Goal: Find specific page/section: Find specific page/section

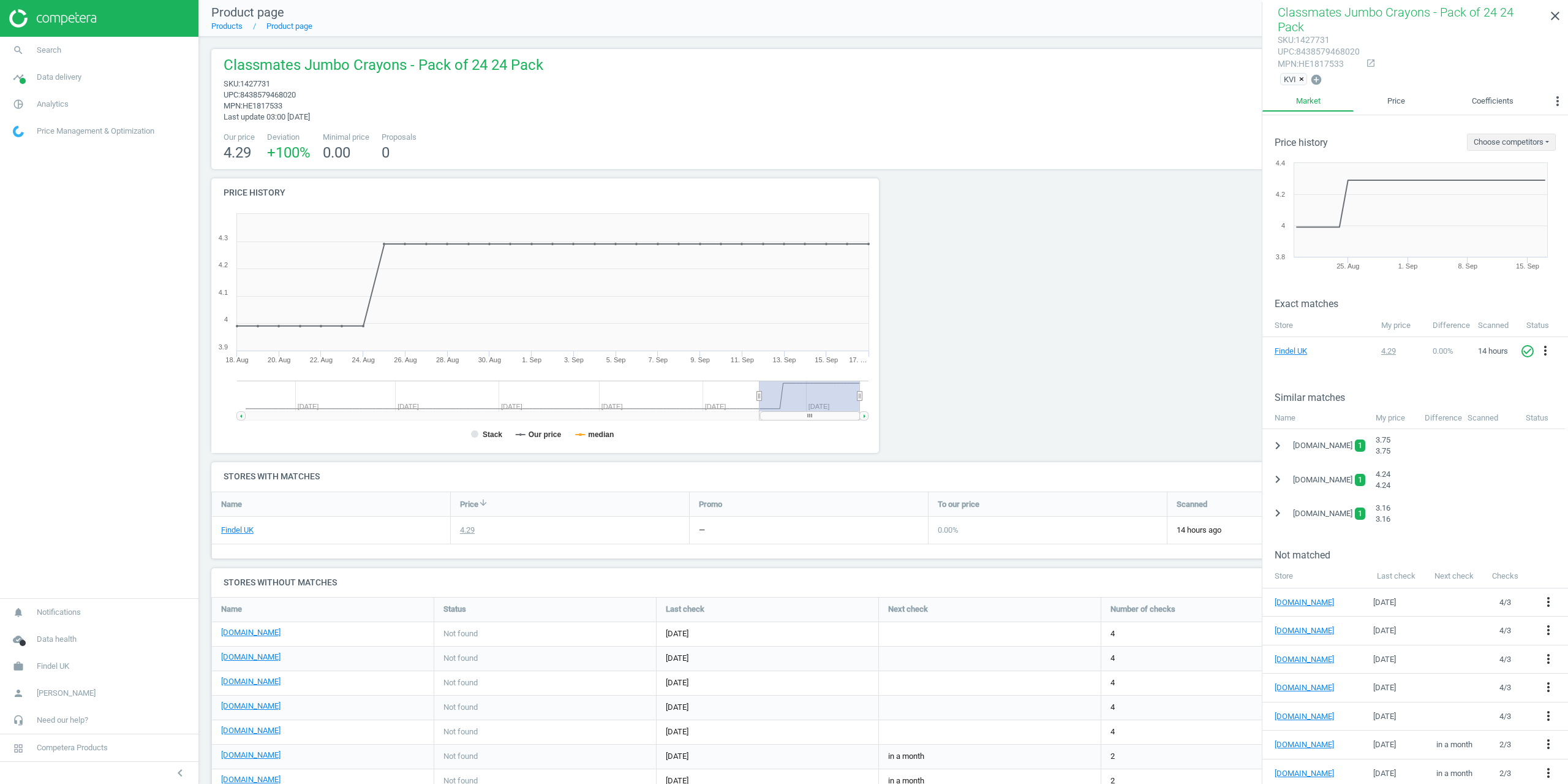
click at [52, 49] on span "Search" at bounding box center [49, 50] width 24 height 11
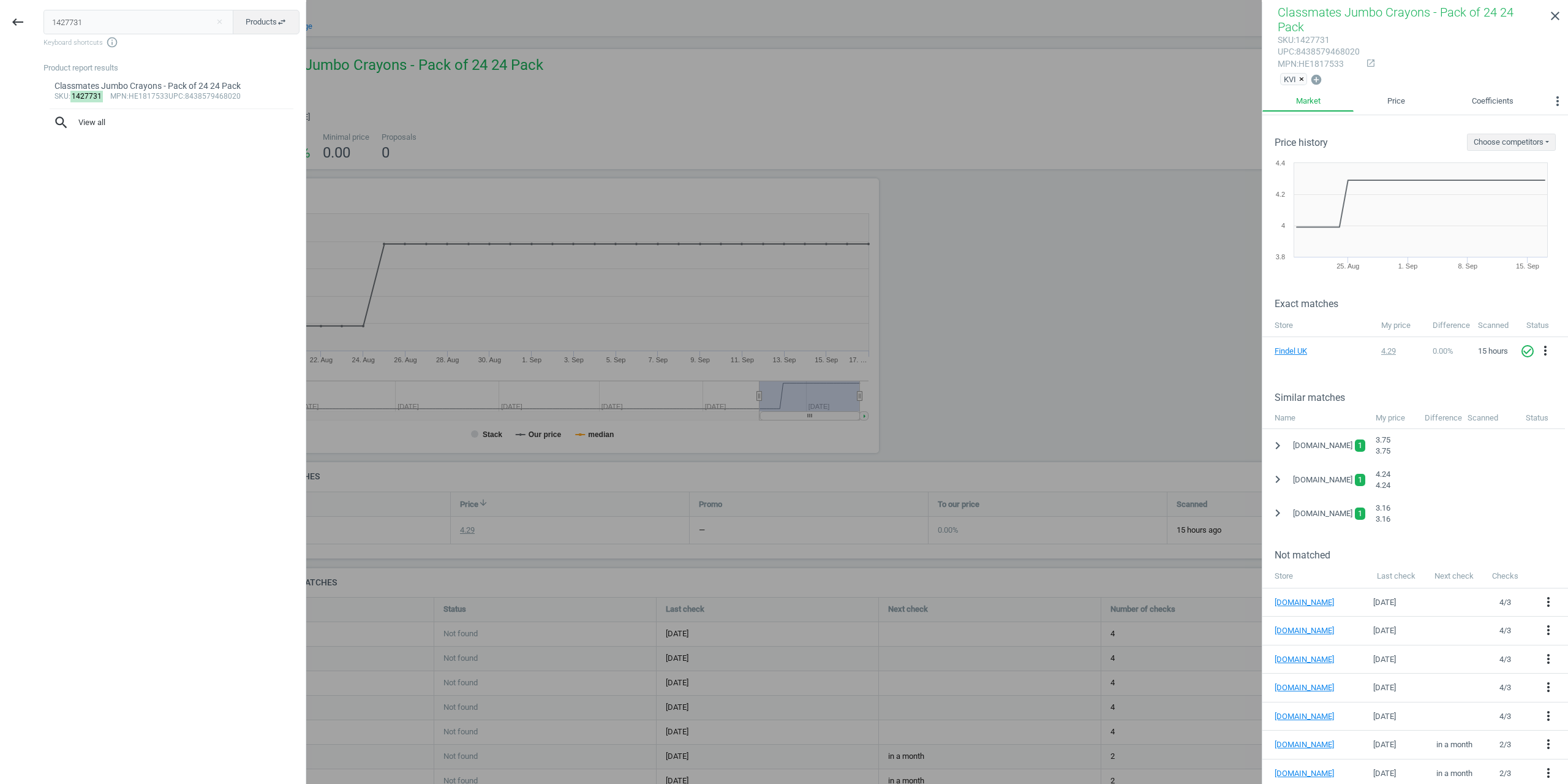
drag, startPoint x: 45, startPoint y: 21, endPoint x: 0, endPoint y: 24, distance: 45.1
click at [2, 24] on div "keyboard_backspace 1427731 close Products swap_horiz Keyboard shortcuts info_ou…" at bounding box center [153, 394] width 307 height 784
type input "183030"
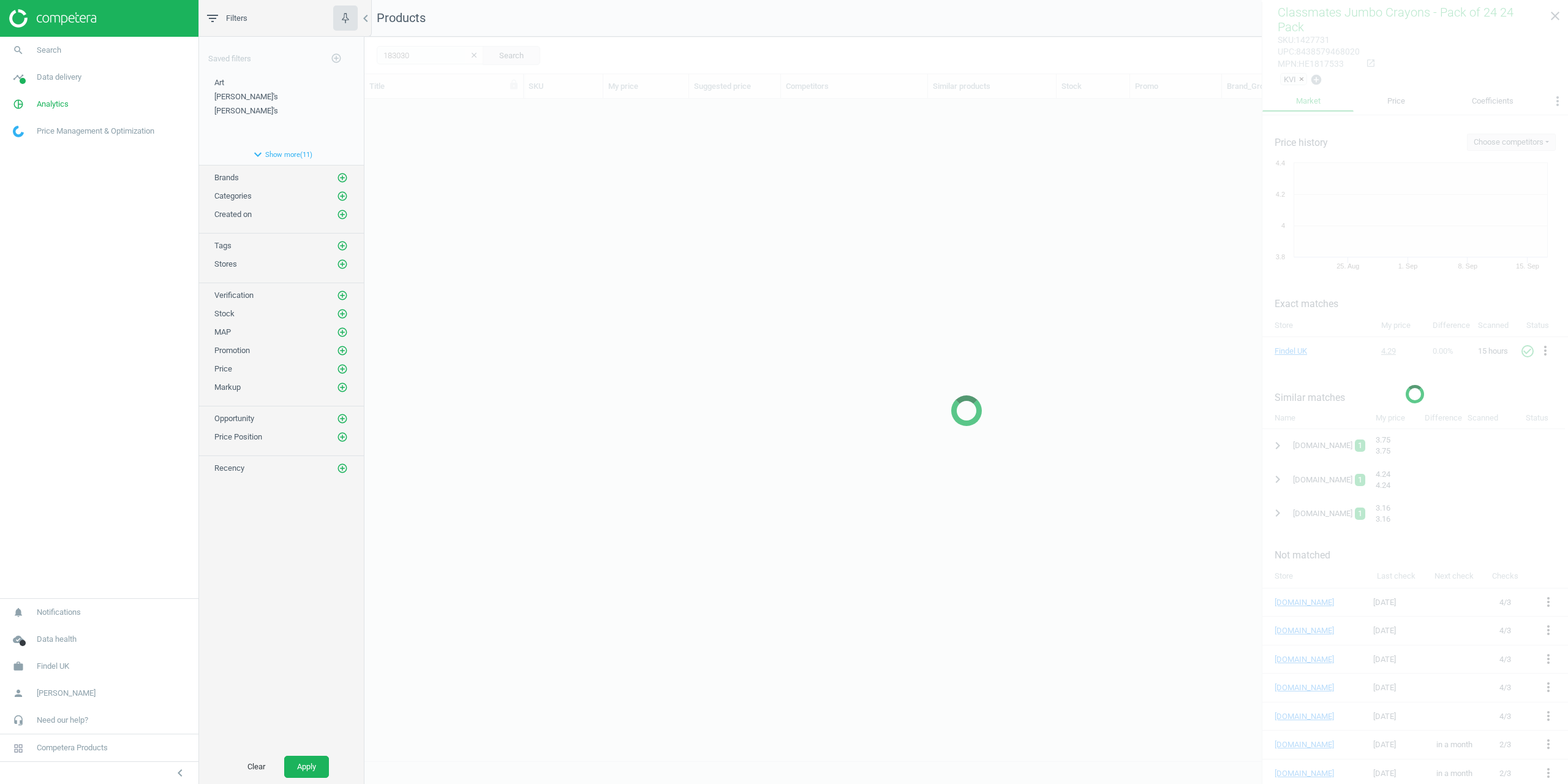
scroll to position [644, 1194]
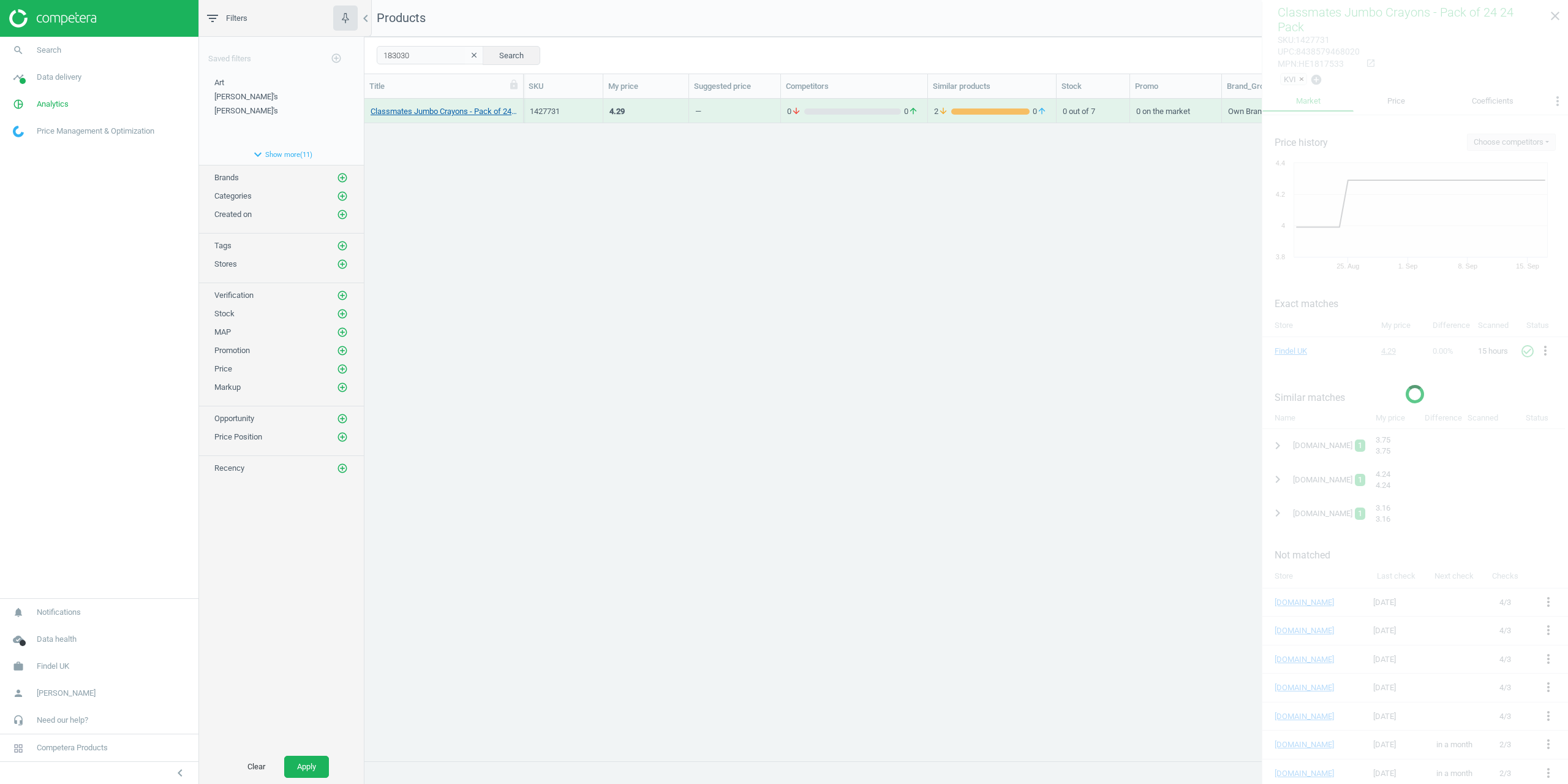
click at [409, 112] on link "Classmates Jumbo Crayons - Pack of 24 24 Pack" at bounding box center [444, 111] width 146 height 11
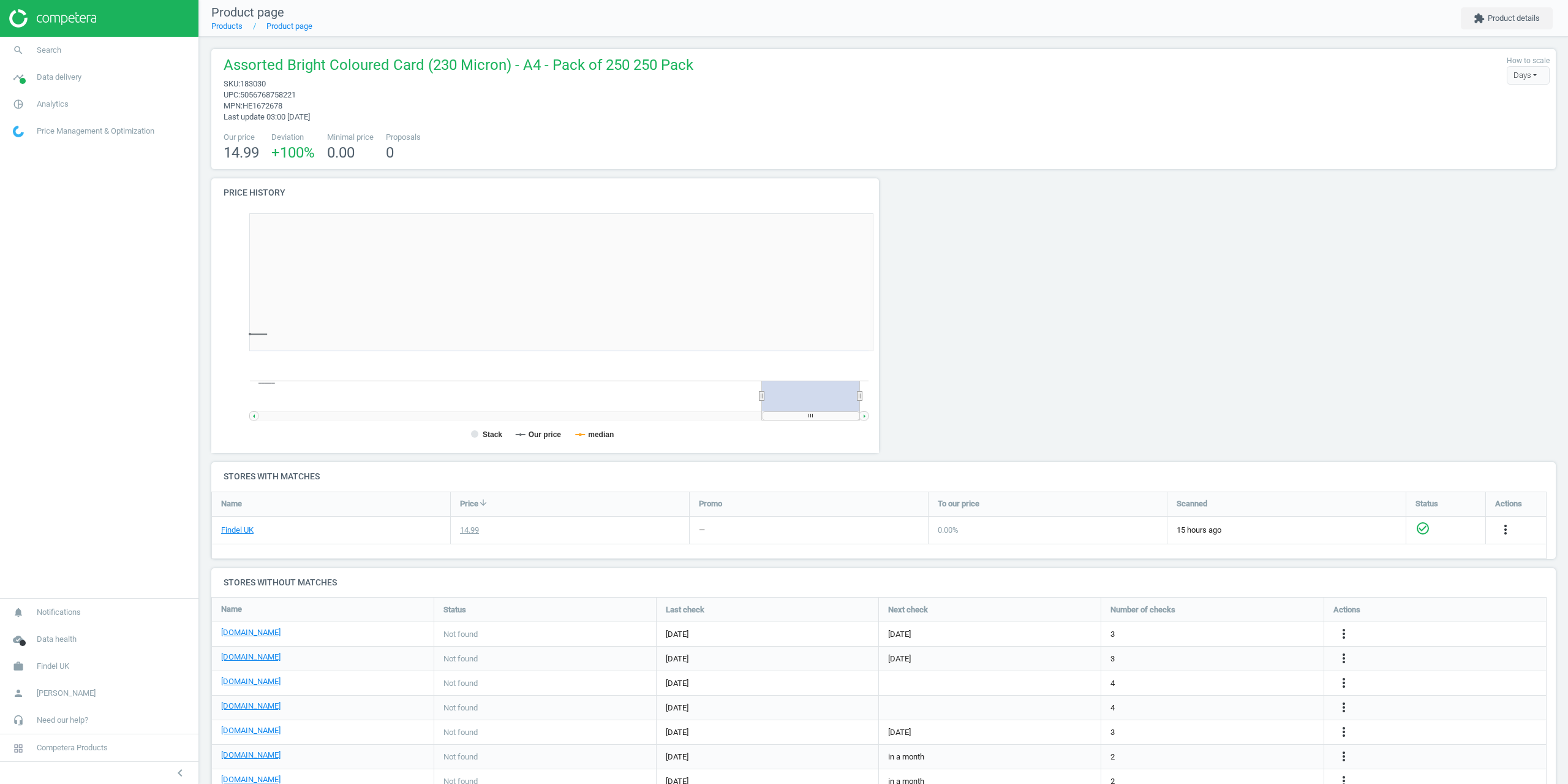
scroll to position [264, 682]
click at [1471, 18] on button "extension Product details" at bounding box center [1507, 18] width 92 height 22
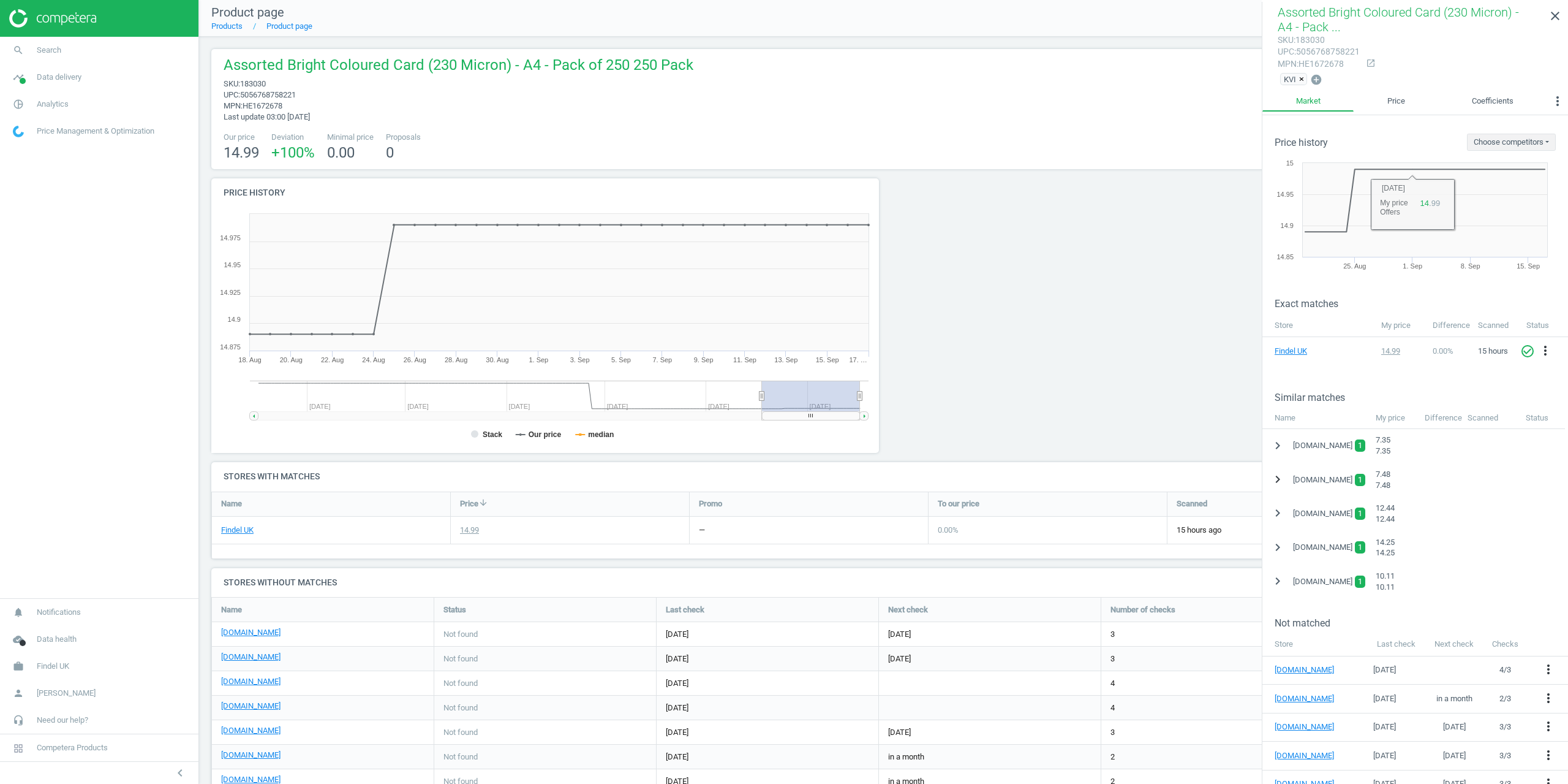
click at [1286, 474] on button "chevron_right" at bounding box center [1277, 480] width 22 height 23
click at [1280, 476] on icon "expand_more" at bounding box center [1277, 479] width 14 height 14
click at [1550, 22] on icon "close" at bounding box center [1555, 15] width 14 height 14
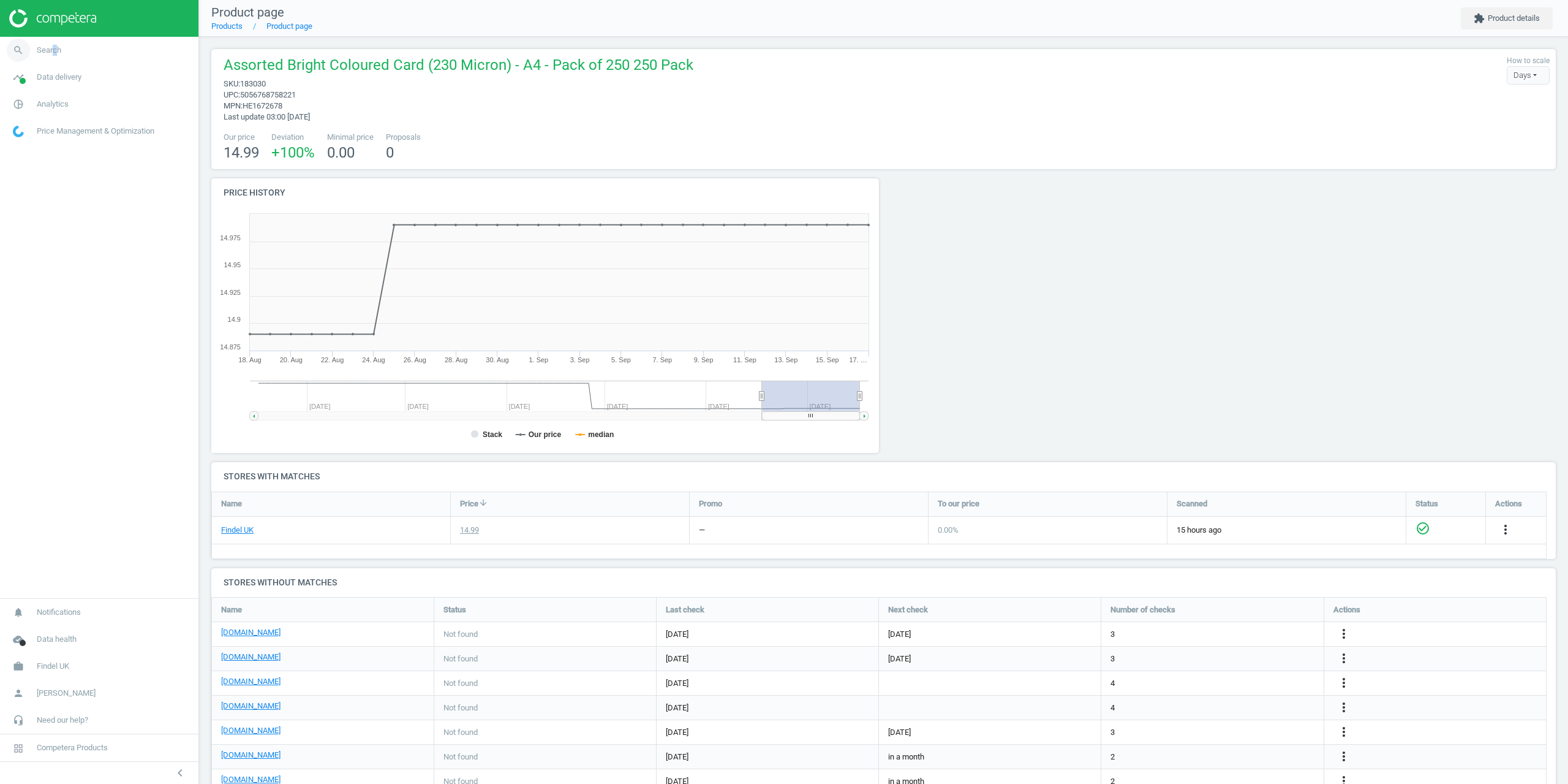
click at [53, 46] on span "Search" at bounding box center [49, 50] width 24 height 11
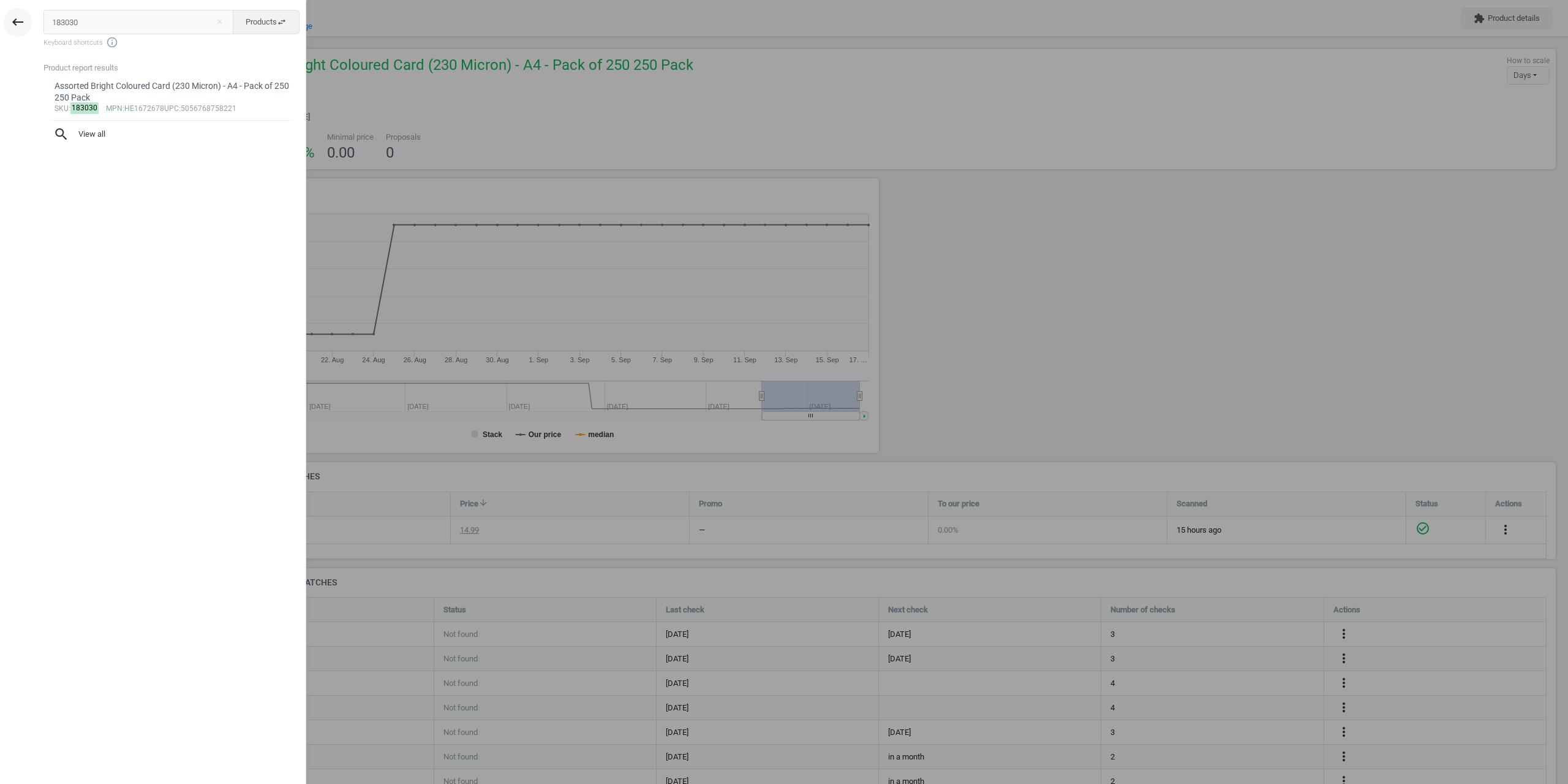
drag, startPoint x: 62, startPoint y: 18, endPoint x: 14, endPoint y: 27, distance: 48.8
click at [17, 22] on div "keyboard_backspace 183030 close Products swap_horiz Keyboard shortcuts info_out…" at bounding box center [153, 394] width 307 height 784
type input "110279"
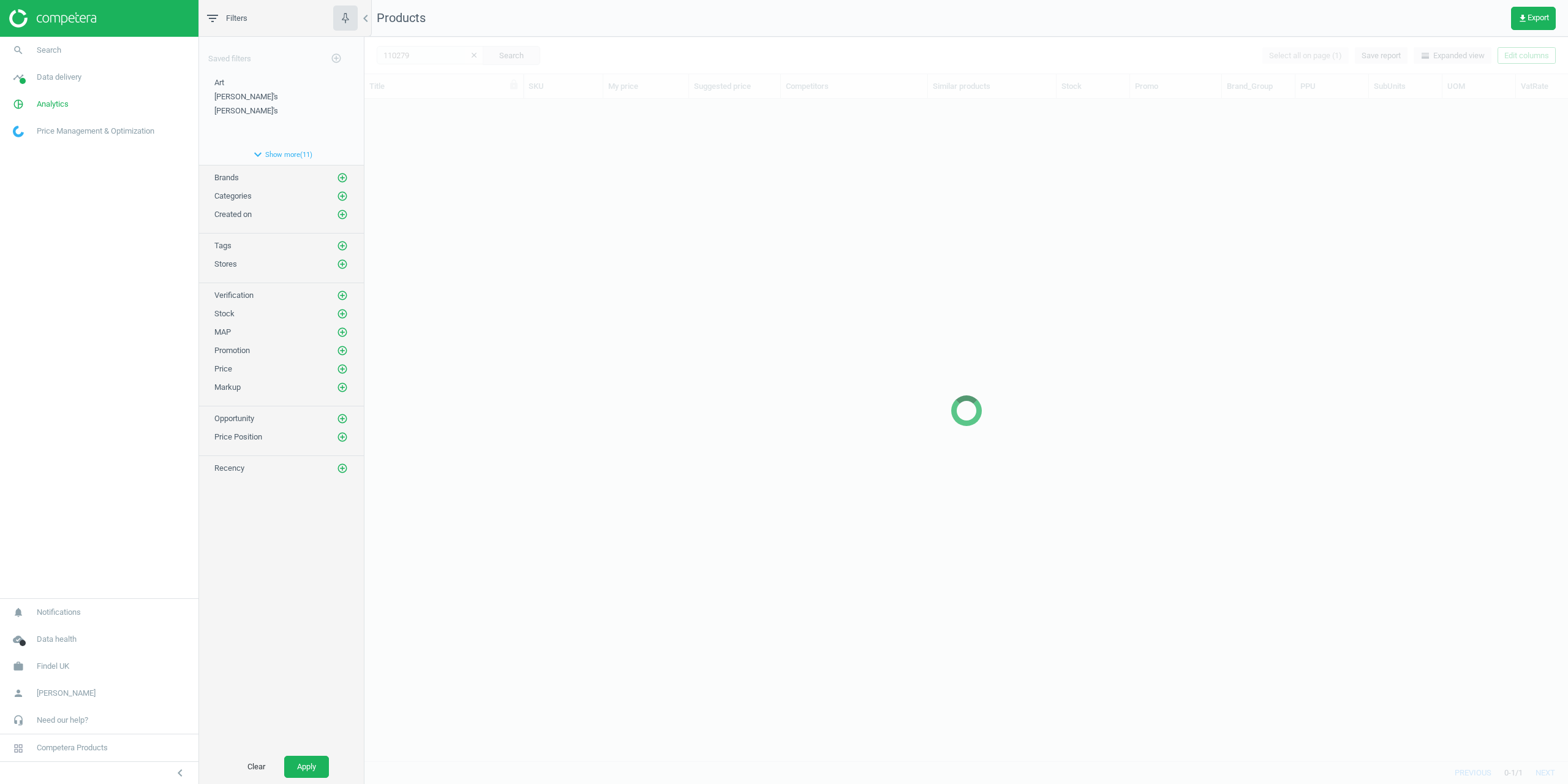
scroll to position [644, 1194]
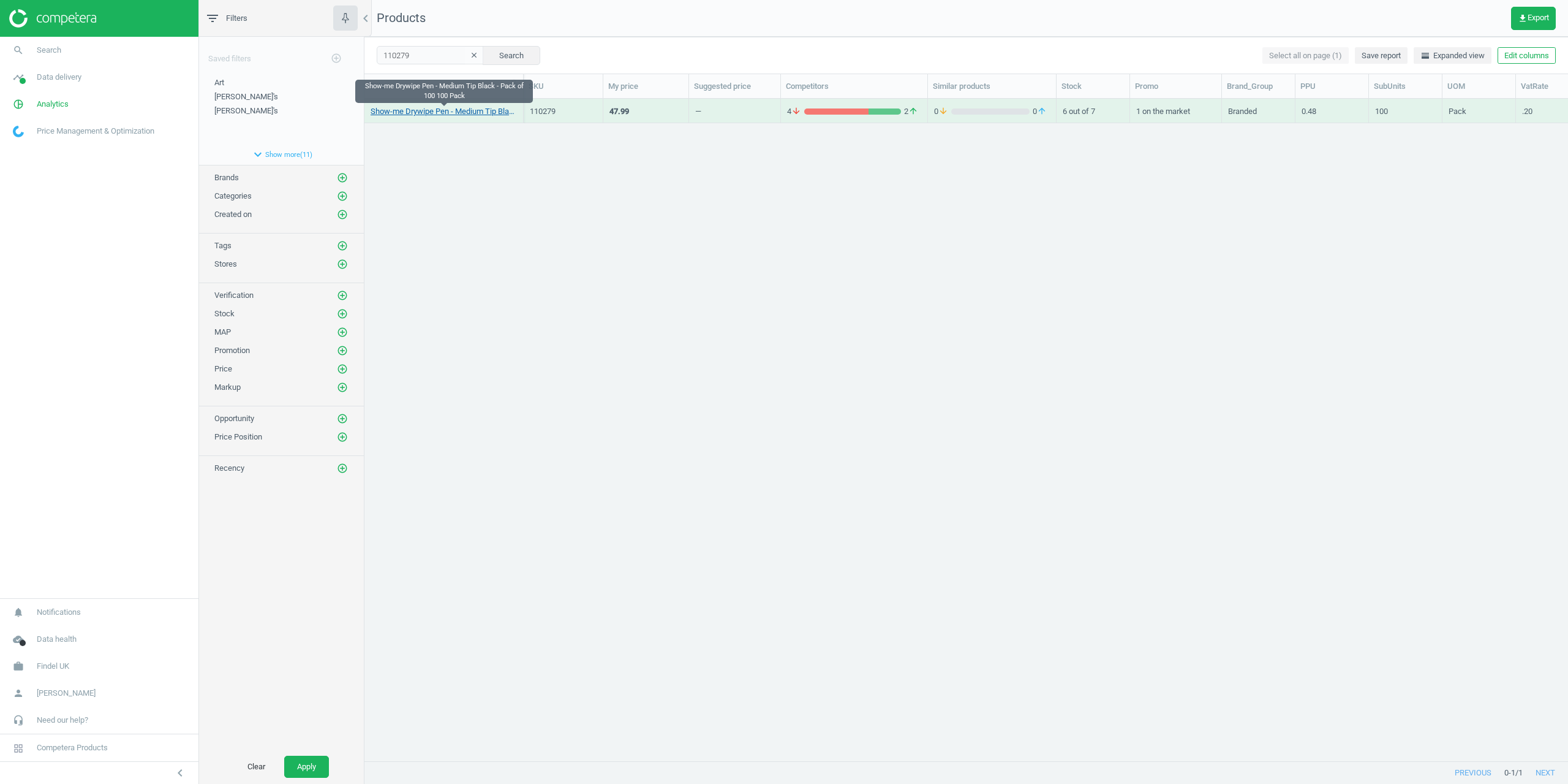
click at [445, 113] on link "Show-me Drywipe Pen - Medium Tip Black - Pack of 100 100 Pack" at bounding box center [444, 111] width 146 height 11
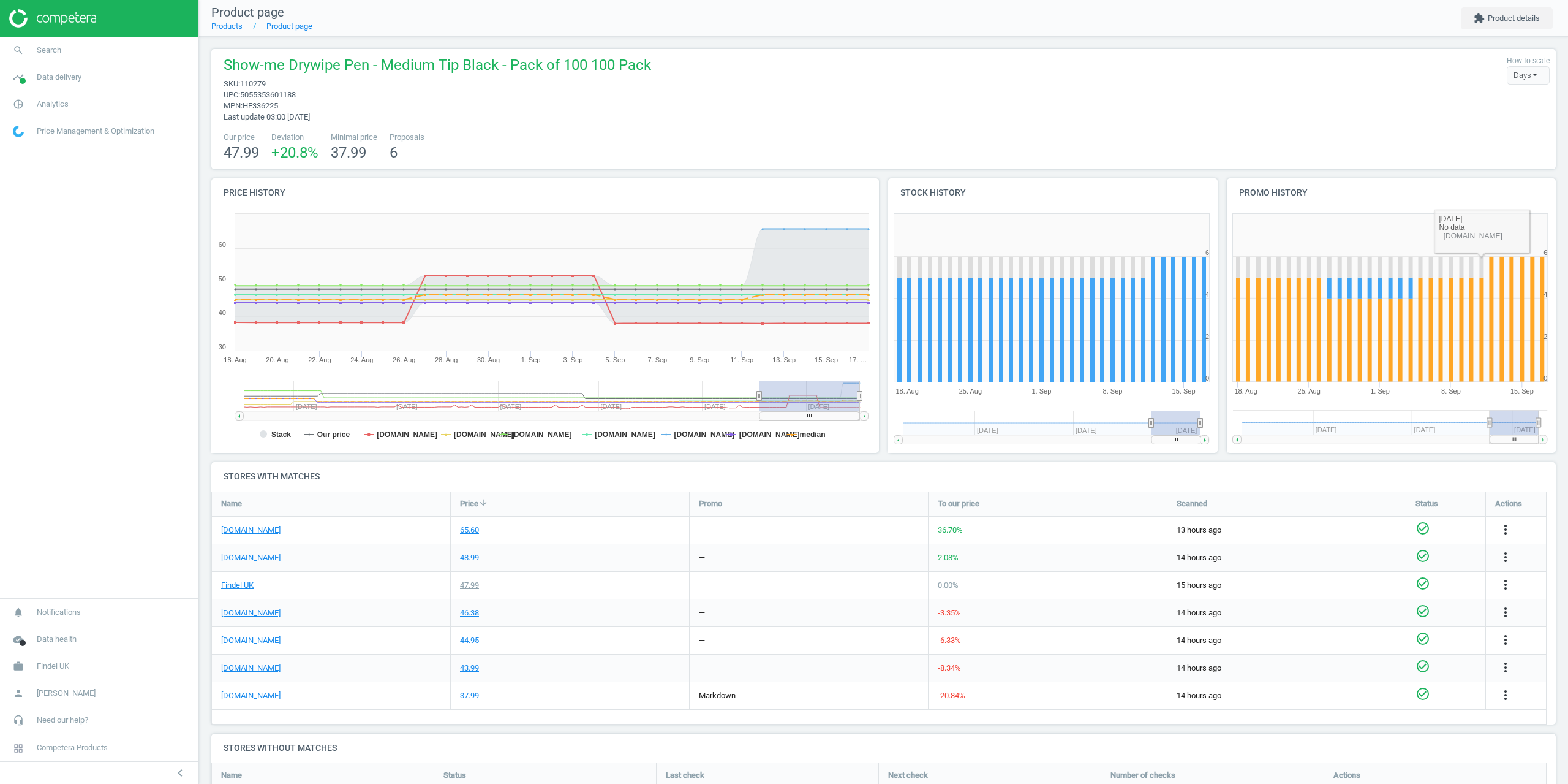
click at [1511, 33] on nav "Product page Products Product page extension Product details" at bounding box center [884, 18] width 1369 height 37
click at [1508, 21] on button "extension Product details" at bounding box center [1507, 18] width 92 height 22
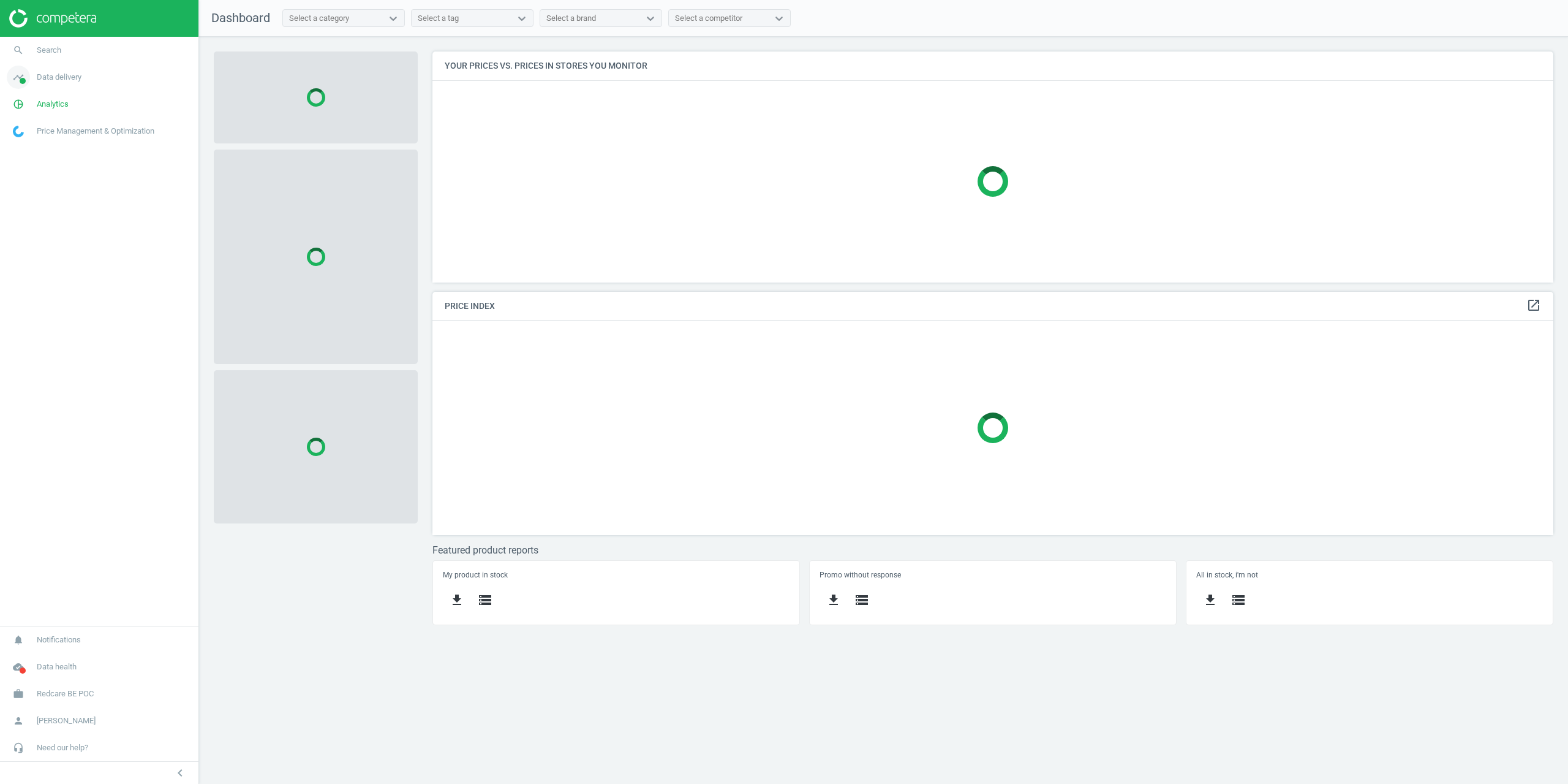
scroll to position [250, 1140]
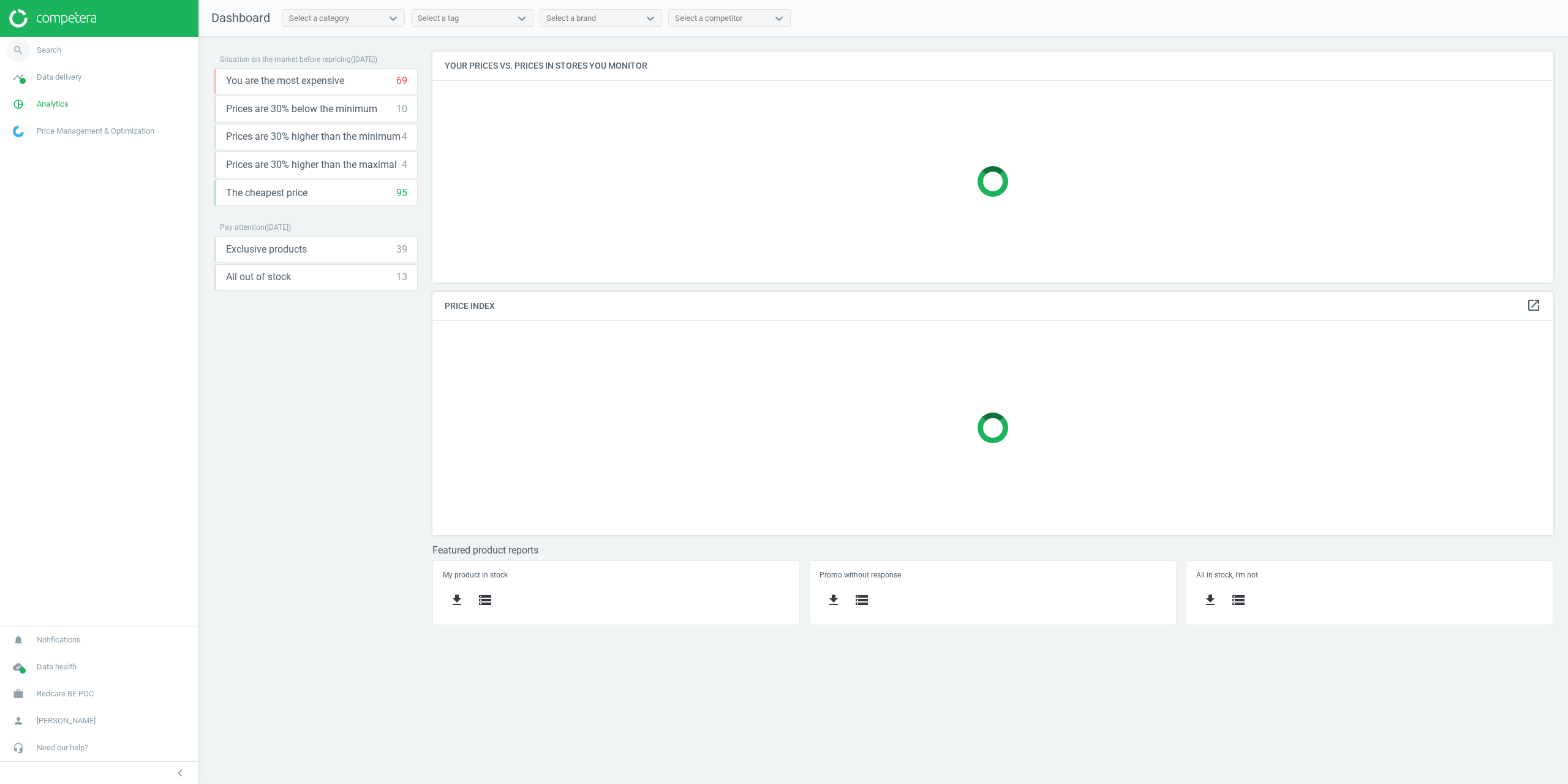
click at [49, 62] on link "search Search" at bounding box center [99, 49] width 199 height 27
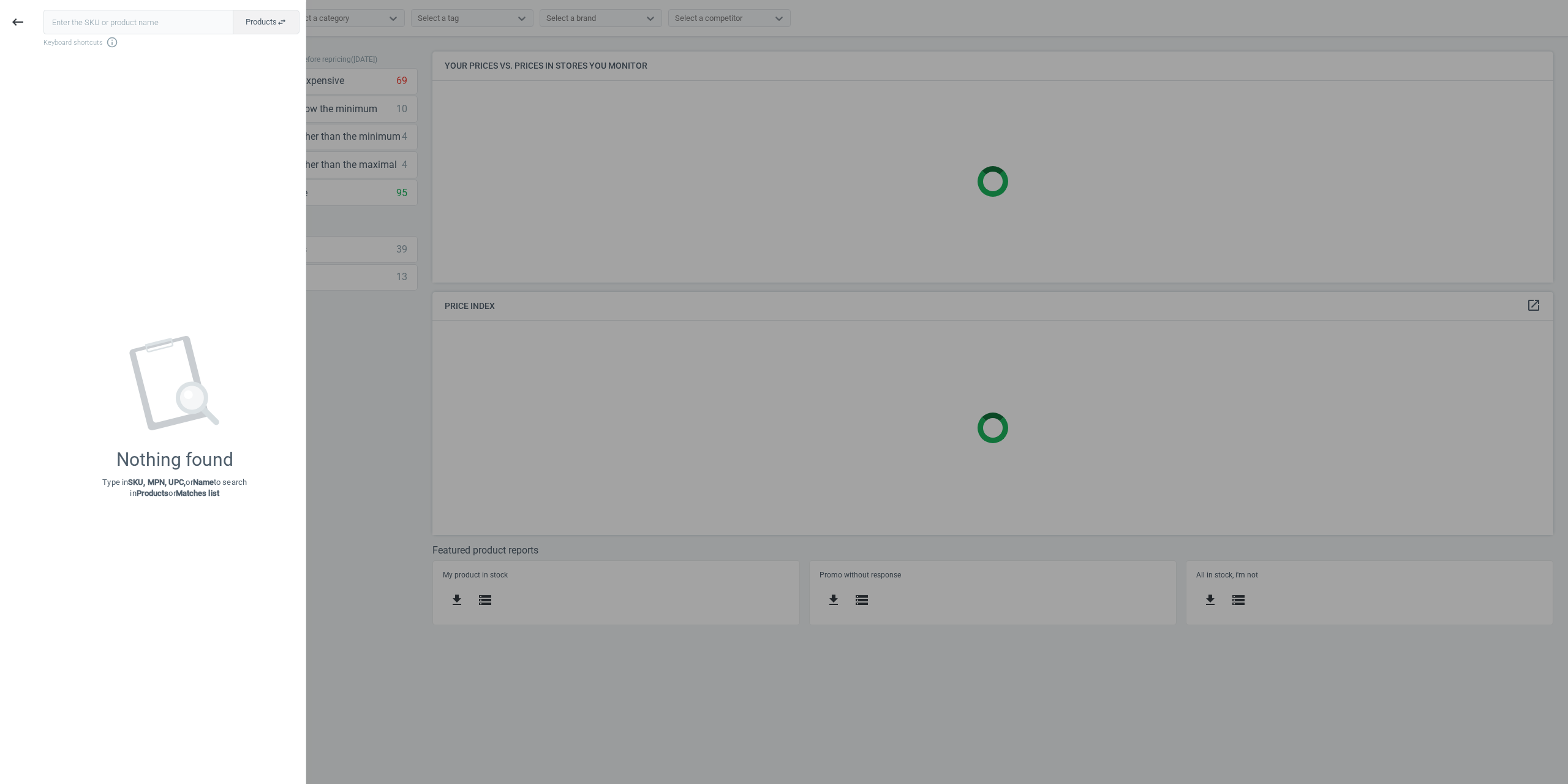
drag, startPoint x: 436, startPoint y: 127, endPoint x: 412, endPoint y: 120, distance: 25.0
click at [436, 127] on div at bounding box center [784, 392] width 1568 height 784
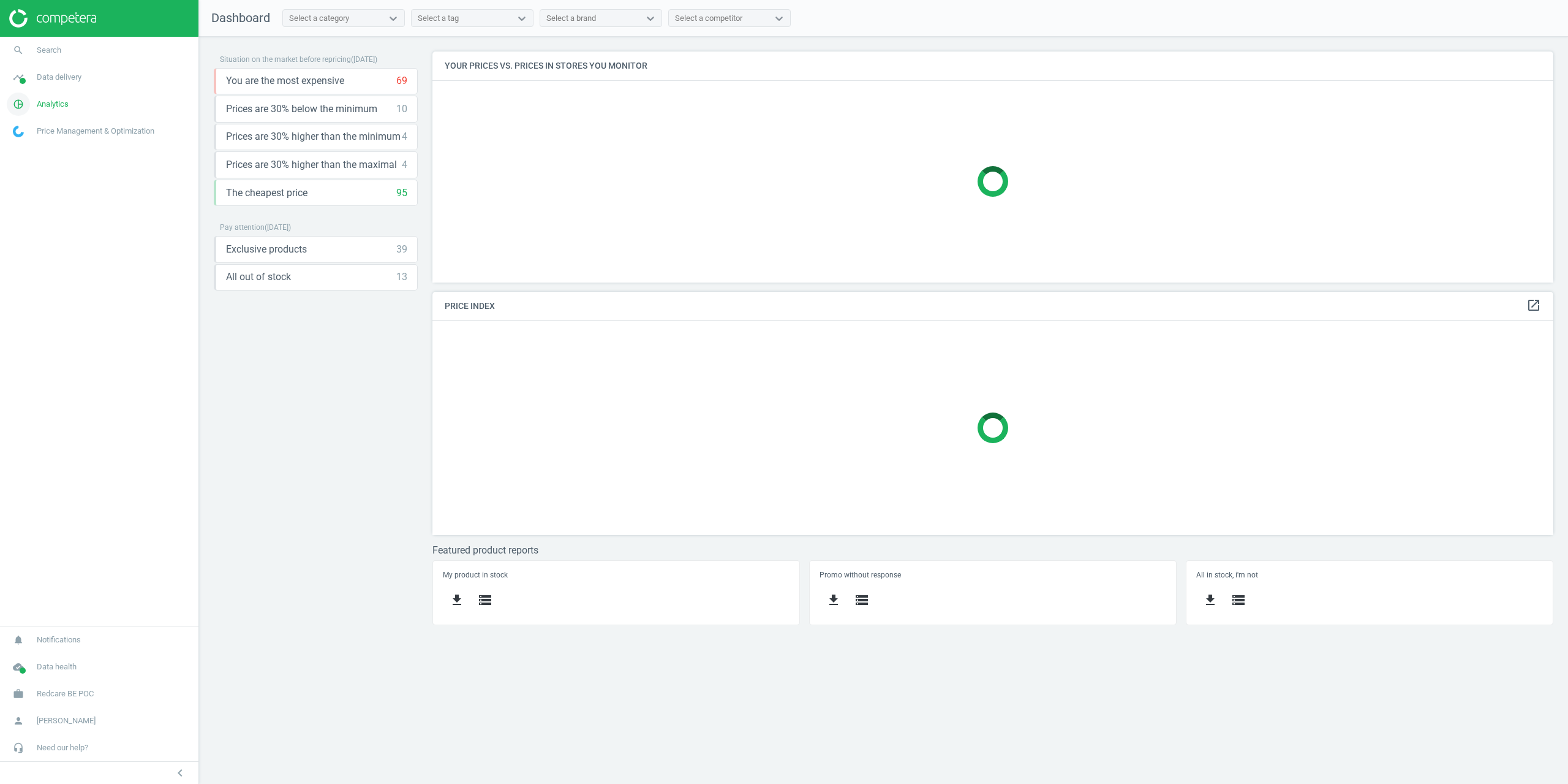
click at [77, 104] on link "pie_chart_outlined Analytics" at bounding box center [99, 104] width 199 height 27
click at [46, 135] on link "Overview" at bounding box center [99, 130] width 199 height 18
click at [40, 145] on span "Products" at bounding box center [28, 148] width 29 height 10
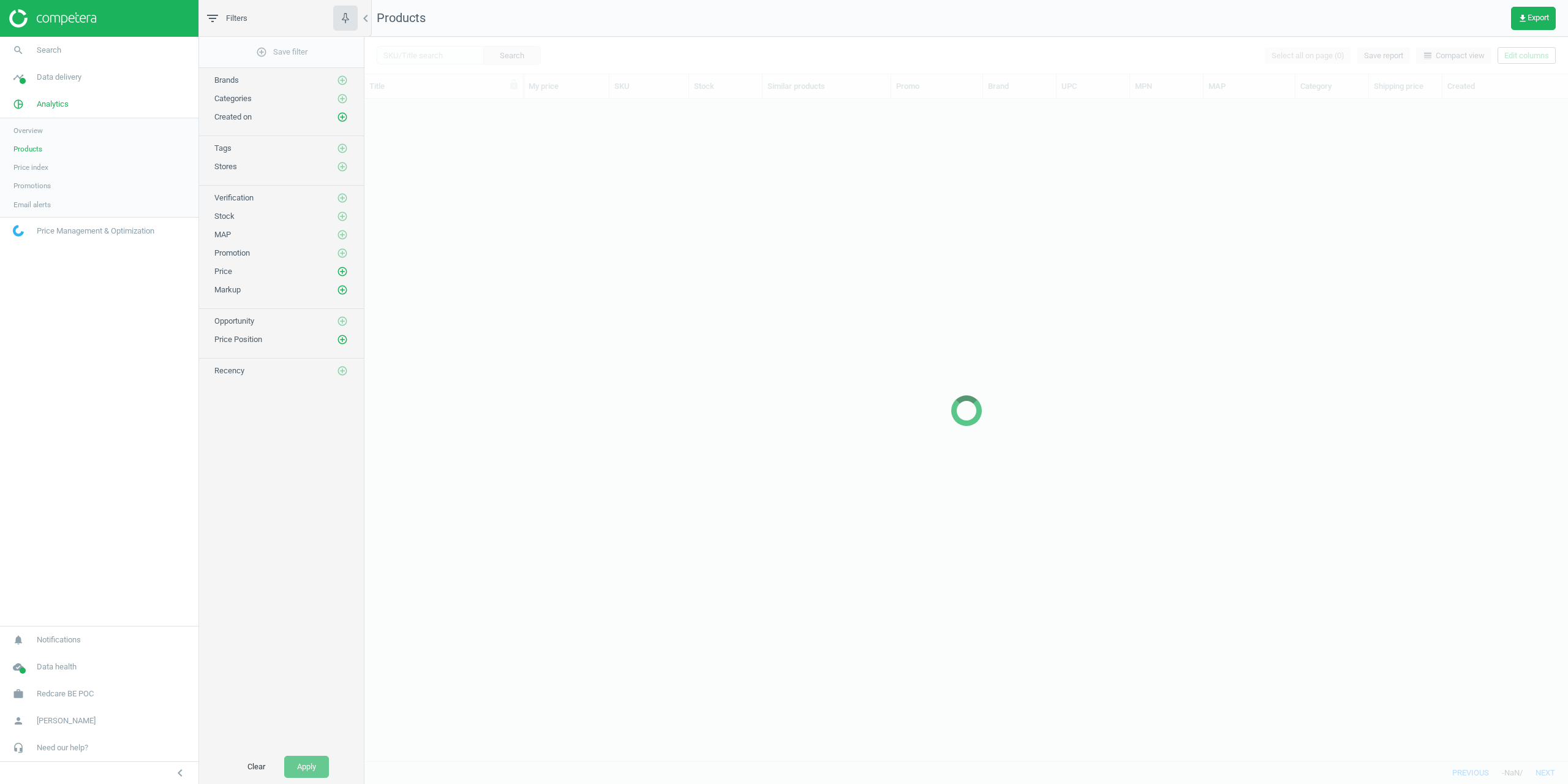
scroll to position [653, 1194]
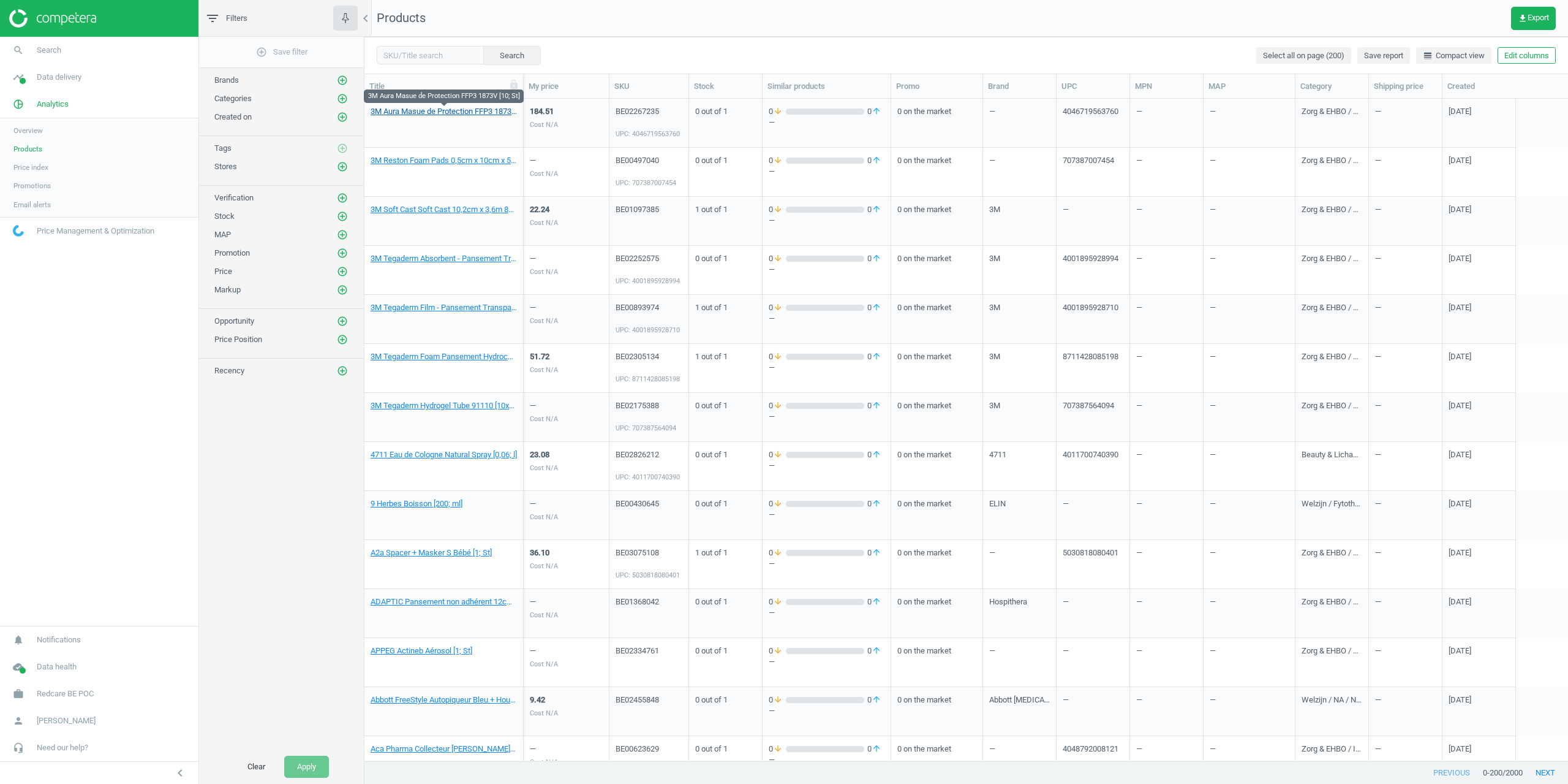
click at [420, 113] on link "3M Aura Masue de Protection FFP3 1873V [10; St]" at bounding box center [444, 111] width 146 height 11
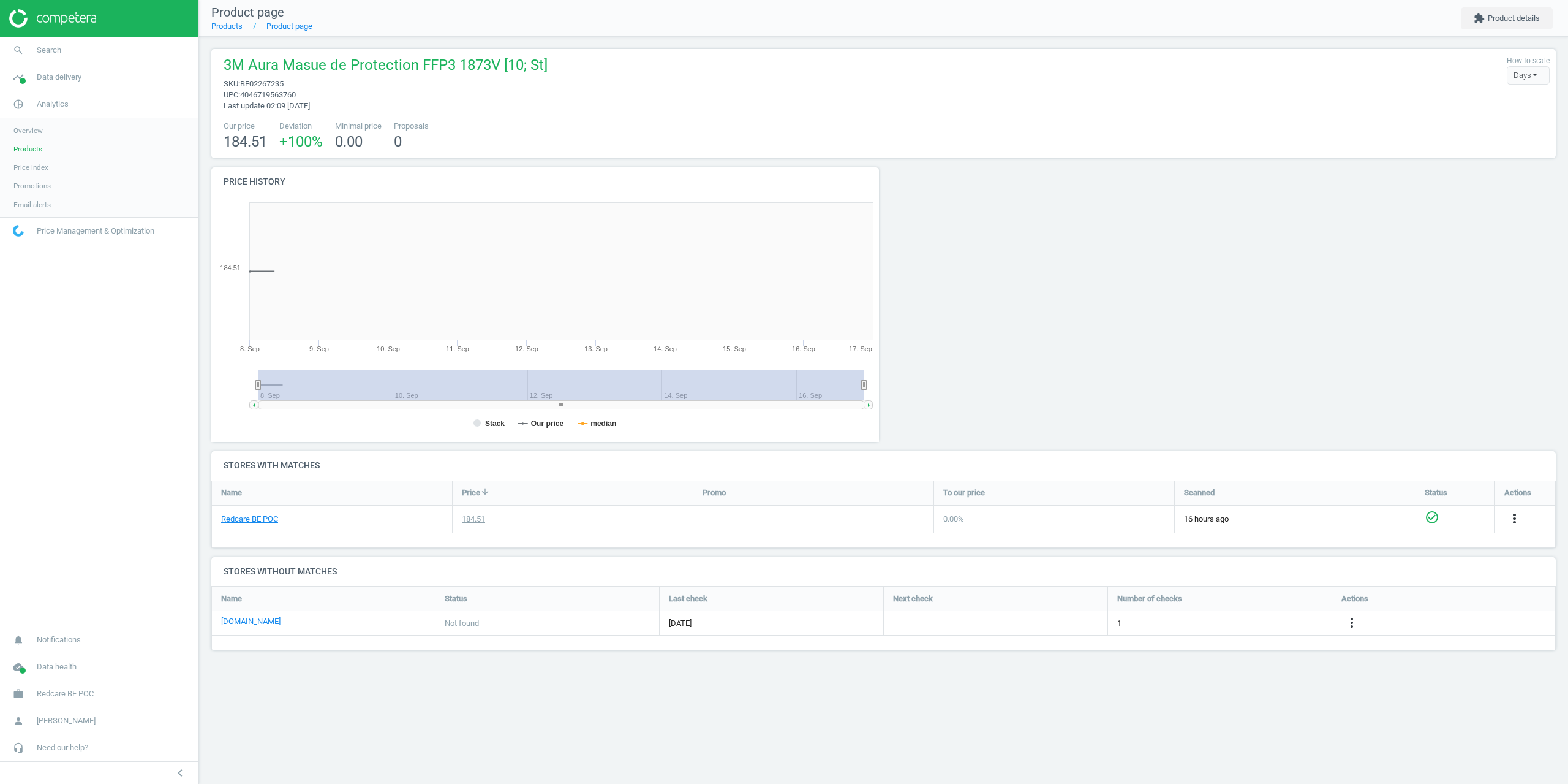
scroll to position [264, 687]
